Goal: Task Accomplishment & Management: Manage account settings

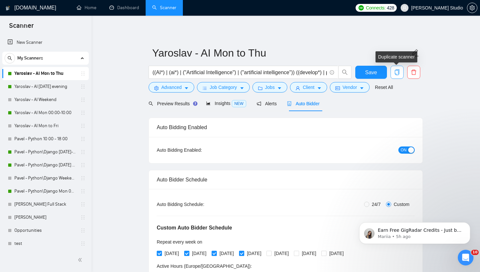
click at [396, 76] on button "button" at bounding box center [396, 72] width 13 height 13
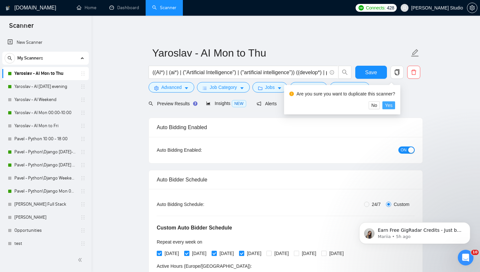
click at [392, 106] on span "Yes" at bounding box center [389, 104] width 8 height 7
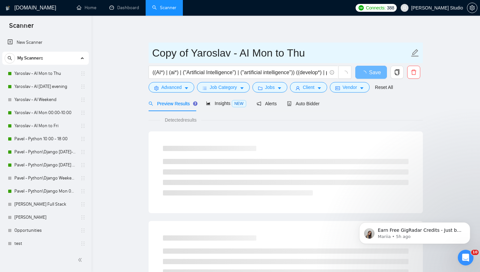
click at [218, 54] on input "Copy of Yaroslav - AI Mon to Thu" at bounding box center [280, 53] width 257 height 16
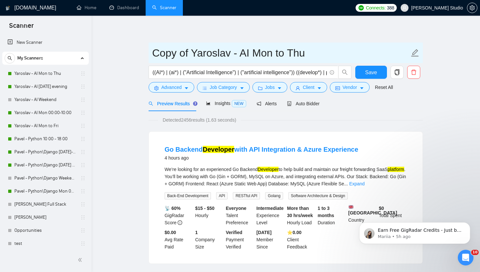
drag, startPoint x: 190, startPoint y: 53, endPoint x: 153, endPoint y: 52, distance: 37.2
click at [153, 52] on input "Copy of Yaroslav - AI Mon to Thu" at bounding box center [280, 53] width 257 height 16
click at [212, 52] on input "Yaroslav - AI Mon to Thu" at bounding box center [280, 53] width 257 height 16
drag, startPoint x: 214, startPoint y: 52, endPoint x: 245, endPoint y: 54, distance: 31.7
click at [245, 54] on input "Yaroslav - AI Mon to Thu" at bounding box center [280, 53] width 257 height 16
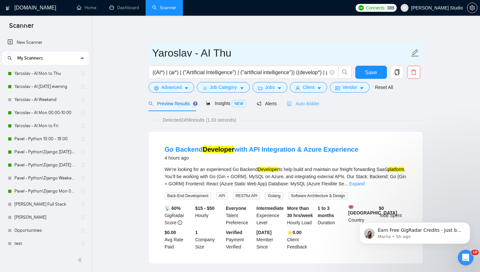
type input "Yaroslav - AI Thu"
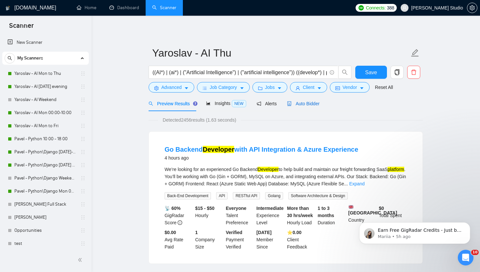
click at [303, 102] on span "Auto Bidder" at bounding box center [303, 103] width 32 height 5
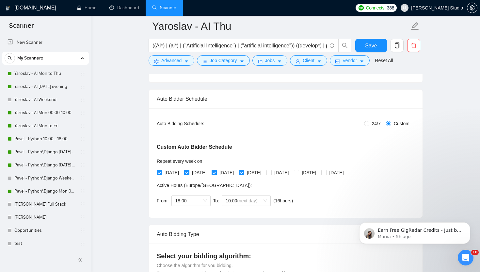
scroll to position [90, 0]
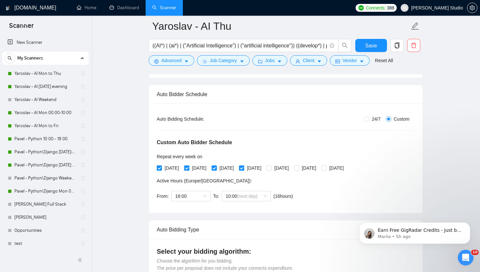
click at [161, 167] on input "[DATE]" at bounding box center [159, 167] width 5 height 5
checkbox input "false"
click at [216, 168] on input "[DATE]" at bounding box center [213, 167] width 5 height 5
checkbox input "false"
click at [244, 166] on span at bounding box center [241, 167] width 5 height 5
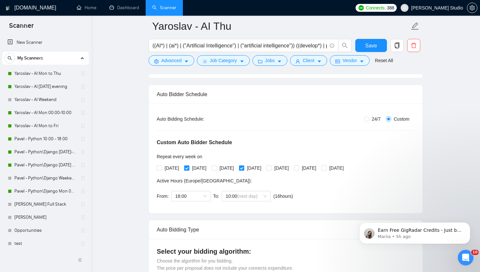
click at [243, 166] on input "[DATE]" at bounding box center [241, 167] width 5 height 5
checkbox input "false"
click at [200, 197] on span "18:00" at bounding box center [190, 196] width 31 height 10
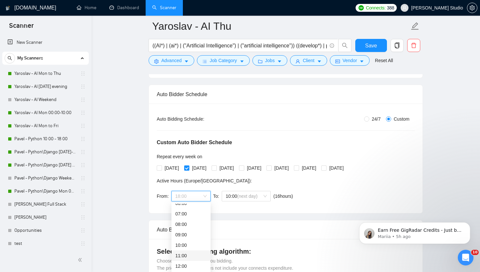
scroll to position [62, 0]
click at [186, 251] on div "10:00" at bounding box center [190, 250] width 31 height 7
click at [244, 194] on span "(next day)" at bounding box center [247, 195] width 20 height 5
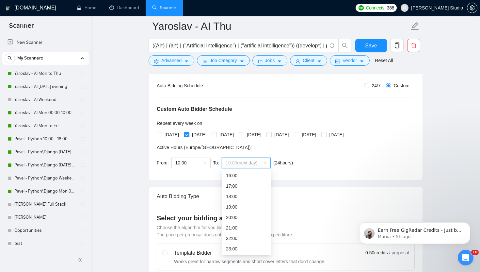
scroll to position [123, 0]
click at [234, 249] on div "23:00" at bounding box center [246, 248] width 41 height 7
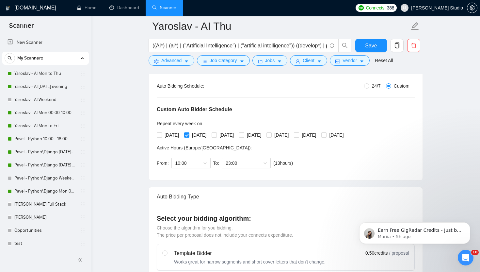
click at [368, 44] on span "Save" at bounding box center [371, 45] width 12 height 8
click at [52, 150] on link "Pavel - Python\Django [DATE]-[DATE] 18:00 - 10:00" at bounding box center [45, 151] width 62 height 13
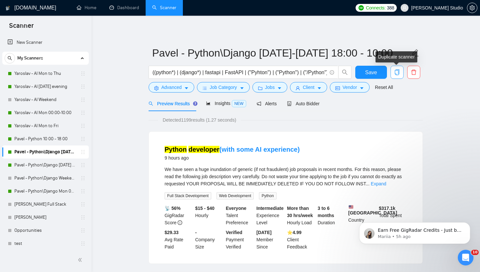
click at [398, 72] on icon "copy" at bounding box center [397, 72] width 5 height 6
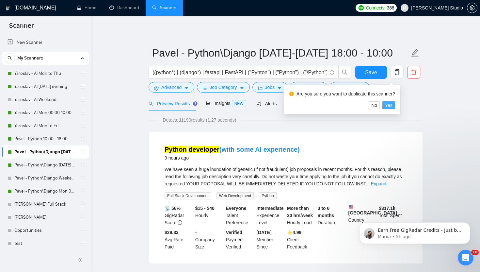
click at [395, 103] on button "Yes" at bounding box center [388, 105] width 13 height 8
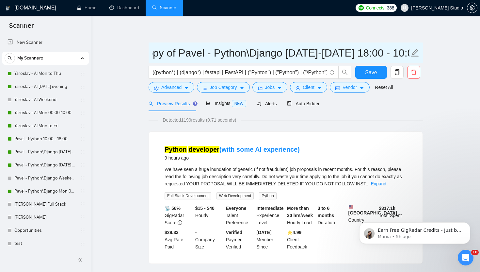
scroll to position [0, 40]
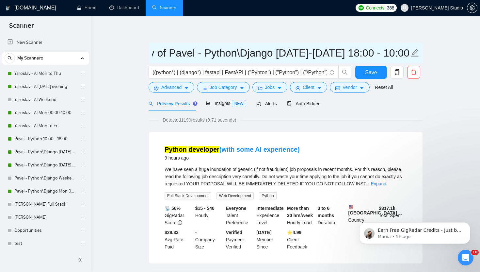
drag, startPoint x: 355, startPoint y: 54, endPoint x: 422, endPoint y: 55, distance: 67.2
click at [422, 55] on span "Copy of Pavel - Python\Django [DATE]-[DATE] 18:00 - 10:00" at bounding box center [285, 52] width 274 height 21
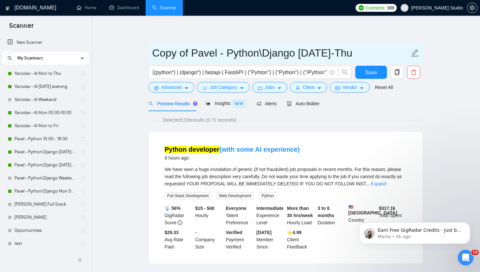
scroll to position [0, 0]
type input "Copy of Pavel - Python\Django [DATE]-Thusday"
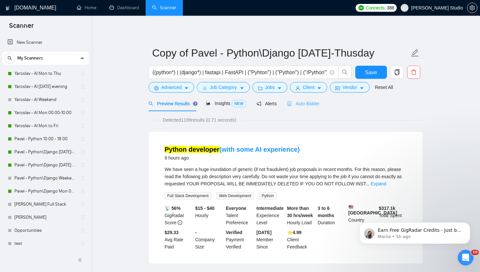
click at [313, 107] on div "Auto Bidder" at bounding box center [303, 103] width 32 height 15
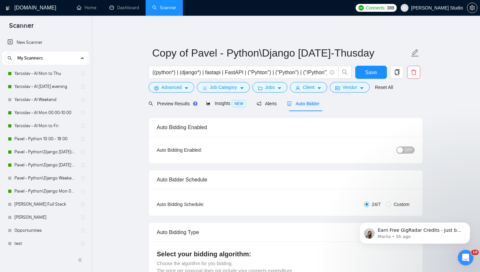
radio input "false"
radio input "true"
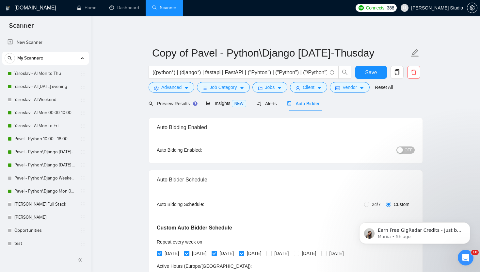
scroll to position [52, 0]
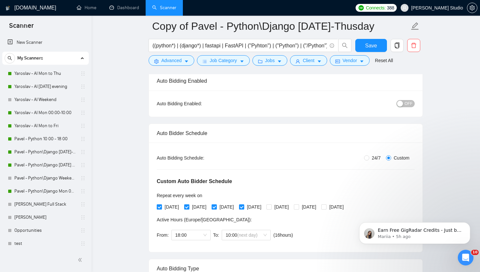
click at [159, 208] on input "[DATE]" at bounding box center [159, 206] width 5 height 5
checkbox input "false"
click at [216, 206] on input "[DATE]" at bounding box center [213, 206] width 5 height 5
checkbox input "false"
click at [253, 207] on div "[DATE] [DATE] [DATE] [DATE] [DATE] [DATE] [DATE]" at bounding box center [252, 206] width 190 height 7
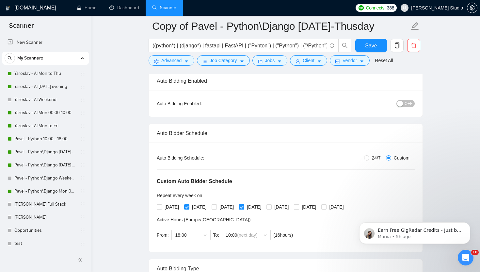
click at [243, 205] on input "[DATE]" at bounding box center [241, 206] width 5 height 5
checkbox input "false"
click at [204, 231] on span "18:00" at bounding box center [190, 235] width 31 height 10
click at [196, 248] on div "10:00" at bounding box center [190, 250] width 31 height 7
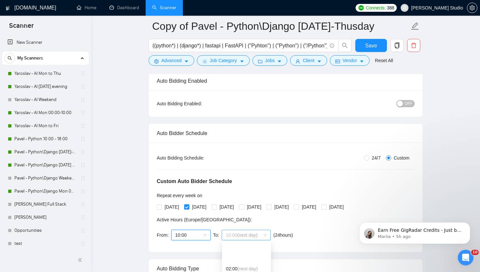
click at [246, 237] on span "10:00 (next day)" at bounding box center [246, 235] width 41 height 10
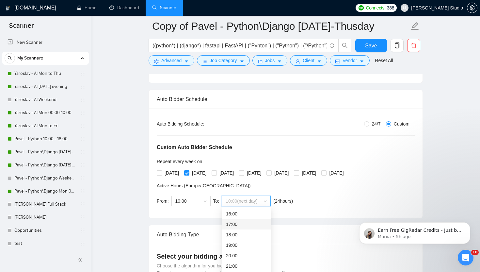
scroll to position [109, 0]
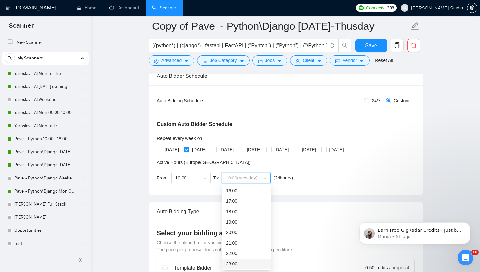
click at [242, 265] on div "23:00" at bounding box center [246, 263] width 41 height 7
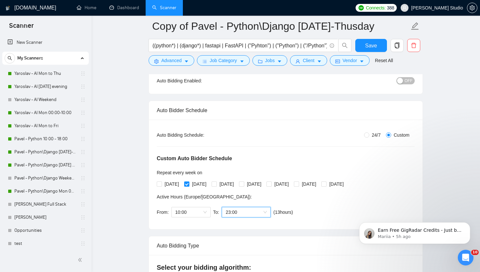
scroll to position [2, 0]
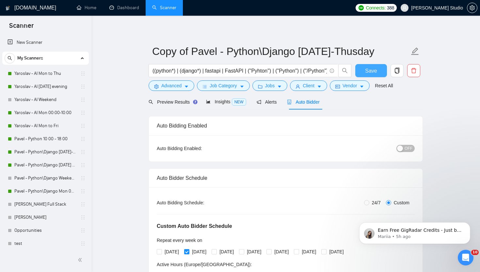
click at [372, 71] on span "Save" at bounding box center [371, 71] width 12 height 8
